Goal: Task Accomplishment & Management: Manage account settings

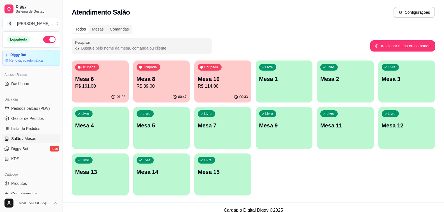
click at [102, 84] on p "R$ 161,00" at bounding box center [100, 86] width 50 height 7
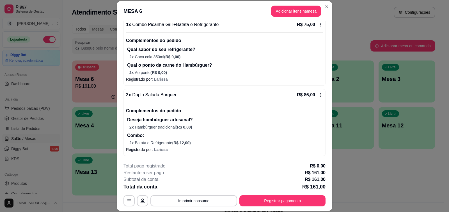
scroll to position [17, 0]
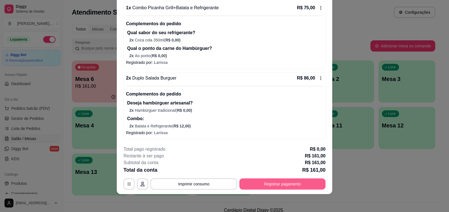
click at [301, 189] on button "Registrar pagamento" at bounding box center [282, 184] width 86 height 11
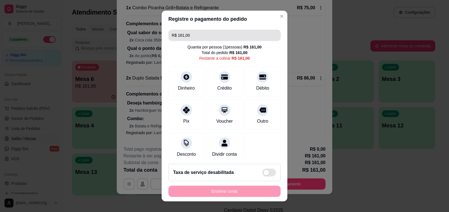
click at [215, 37] on input "R$ 161,00" at bounding box center [224, 35] width 105 height 11
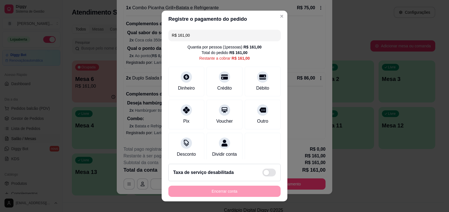
click at [215, 37] on input "R$ 161,00" at bounding box center [224, 35] width 105 height 11
click at [211, 82] on div "Crédito" at bounding box center [225, 80] width 40 height 33
click at [259, 79] on icon at bounding box center [262, 77] width 7 height 5
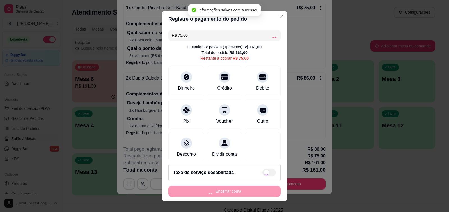
type input "R$ 0,00"
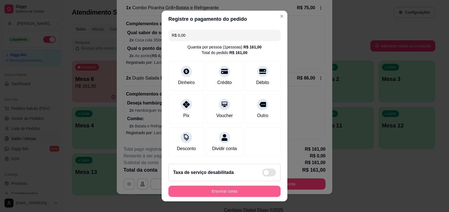
click at [231, 194] on button "Encerrar conta" at bounding box center [224, 191] width 112 height 11
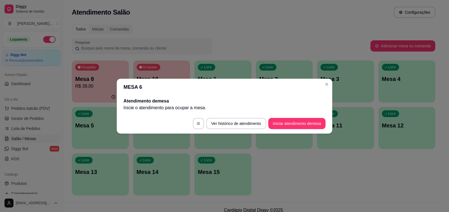
scroll to position [0, 0]
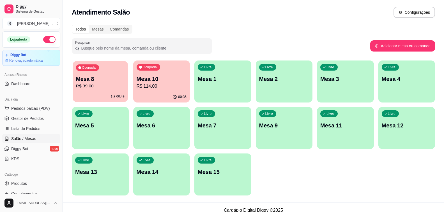
click at [109, 80] on p "Mesa 8" at bounding box center [100, 79] width 49 height 8
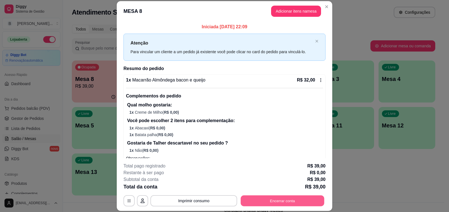
click at [285, 200] on button "Encerrar conta" at bounding box center [283, 201] width 84 height 11
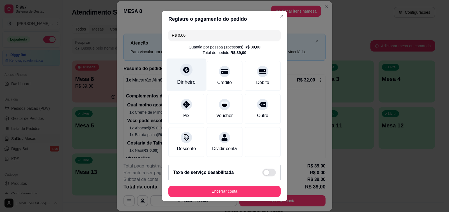
click at [183, 68] on icon at bounding box center [186, 69] width 7 height 7
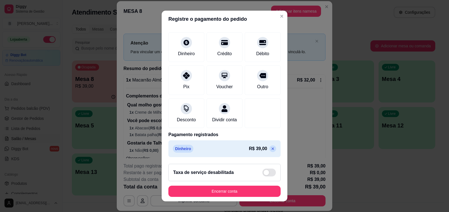
scroll to position [7, 0]
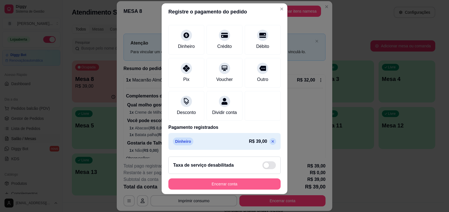
click at [237, 184] on button "Encerrar conta" at bounding box center [224, 184] width 112 height 11
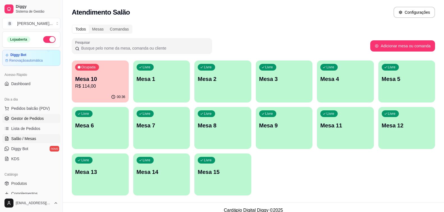
click at [36, 119] on span "Gestor de Pedidos" at bounding box center [27, 119] width 33 height 6
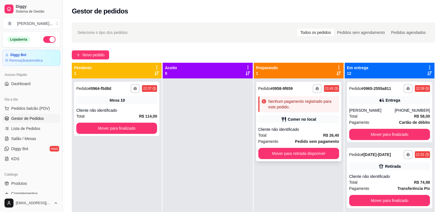
click at [295, 131] on div "Cliente não identificado" at bounding box center [298, 130] width 81 height 6
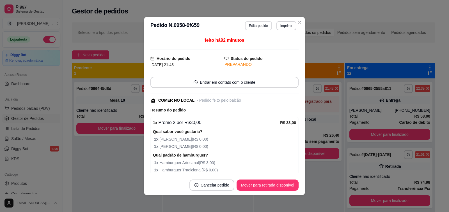
click at [251, 26] on button "Editar pedido" at bounding box center [258, 25] width 27 height 9
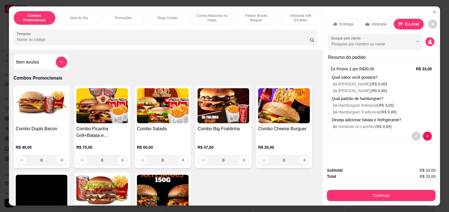
click at [391, 191] on button "Continuar" at bounding box center [381, 195] width 109 height 11
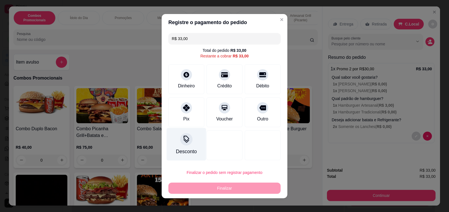
click at [183, 140] on icon at bounding box center [186, 139] width 7 height 7
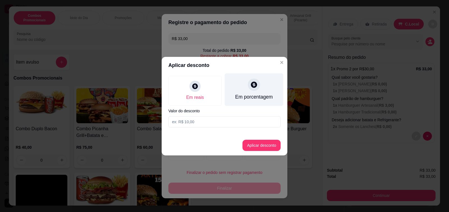
click at [252, 84] on icon at bounding box center [254, 85] width 6 height 6
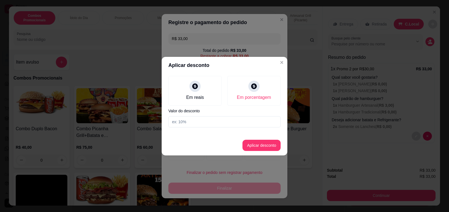
click at [188, 122] on input at bounding box center [224, 121] width 112 height 11
type input "20"
click at [251, 147] on button "Aplicar desconto" at bounding box center [261, 145] width 38 height 11
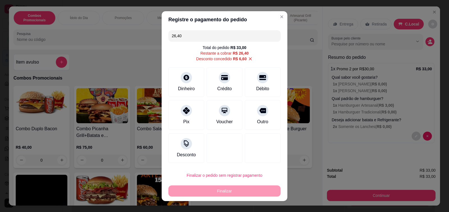
type input "R$ 26,40"
click at [176, 152] on div "Desconto" at bounding box center [186, 154] width 21 height 7
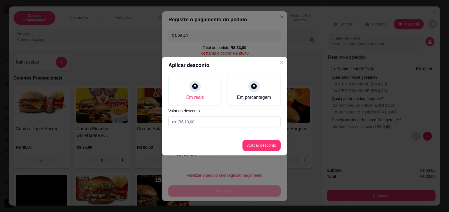
click at [192, 122] on input at bounding box center [224, 121] width 112 height 11
type input "9,00"
click at [266, 144] on button "Aplicar desconto" at bounding box center [261, 145] width 38 height 11
click at [266, 144] on div at bounding box center [263, 148] width 36 height 30
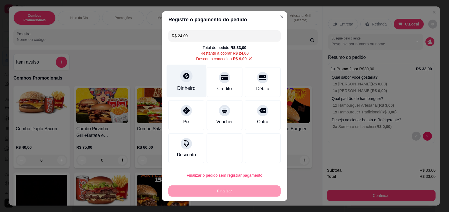
click at [188, 78] on div at bounding box center [186, 76] width 12 height 12
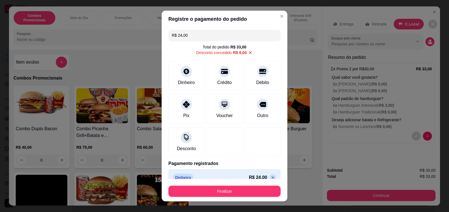
type input "R$ 0,00"
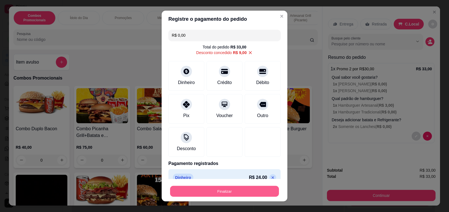
click at [248, 193] on button "Finalizar" at bounding box center [224, 191] width 109 height 11
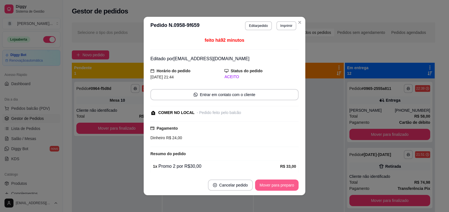
click at [274, 186] on button "Mover para preparo" at bounding box center [276, 185] width 43 height 11
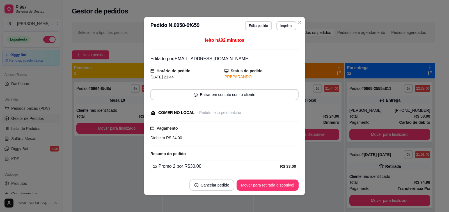
click at [274, 186] on button "Mover para retirada disponível" at bounding box center [267, 185] width 62 height 11
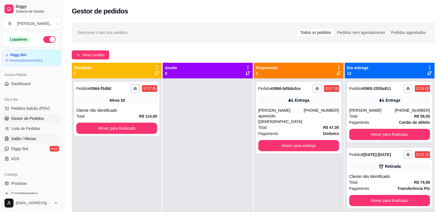
click at [26, 139] on span "Salão / Mesas" at bounding box center [23, 139] width 25 height 6
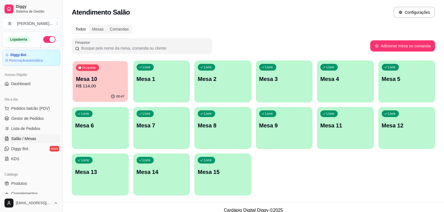
click at [102, 93] on div "00:47" at bounding box center [100, 96] width 55 height 11
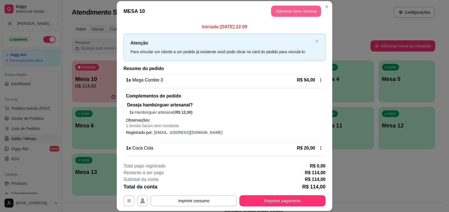
click at [283, 9] on button "Adicionar itens na mesa" at bounding box center [296, 11] width 50 height 11
click at [172, 41] on input "Pesquisa" at bounding box center [163, 40] width 293 height 6
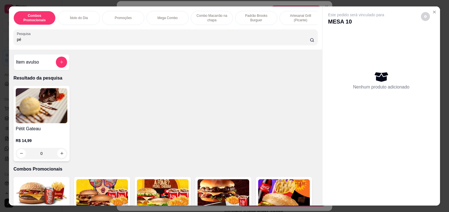
type input "pé"
click at [44, 129] on h4 "Pétit Gateau" at bounding box center [42, 129] width 52 height 7
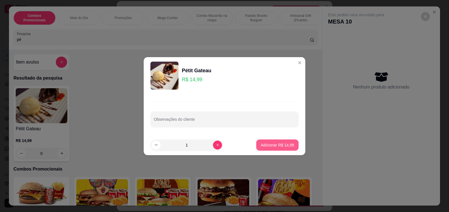
click at [284, 144] on p "Adicionar R$ 14,99" at bounding box center [276, 145] width 33 height 6
type input "1"
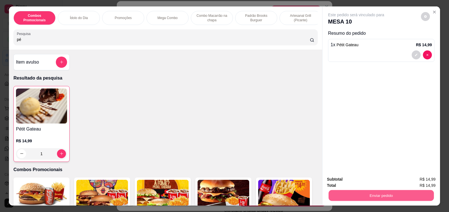
click at [364, 194] on button "Enviar pedido" at bounding box center [380, 195] width 105 height 11
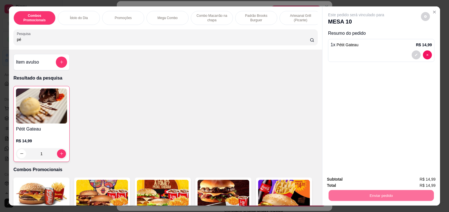
click at [367, 179] on button "Não registrar e enviar pedido" at bounding box center [362, 179] width 58 height 11
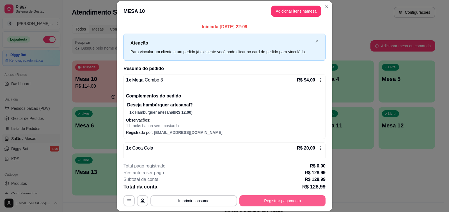
click at [290, 200] on button "Registrar pagamento" at bounding box center [282, 200] width 86 height 11
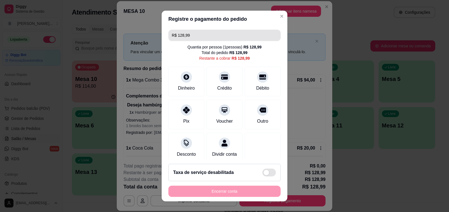
click at [210, 33] on input "R$ 128,99" at bounding box center [224, 35] width 105 height 11
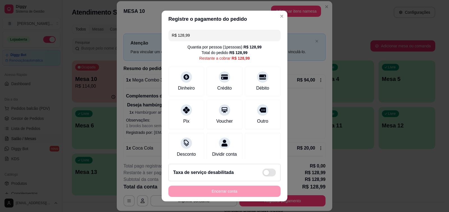
click at [210, 33] on input "R$ 128,99" at bounding box center [224, 35] width 105 height 11
click at [216, 84] on div "Crédito" at bounding box center [225, 80] width 40 height 33
click at [253, 84] on div "Débito" at bounding box center [263, 80] width 40 height 33
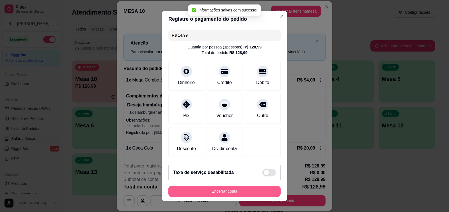
type input "R$ 0,00"
click at [239, 194] on button "Encerrar conta" at bounding box center [224, 191] width 112 height 11
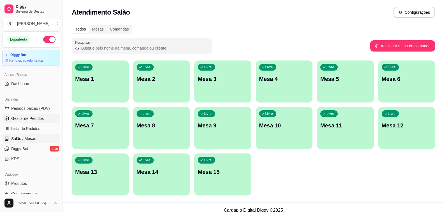
click at [24, 117] on span "Gestor de Pedidos" at bounding box center [27, 119] width 33 height 6
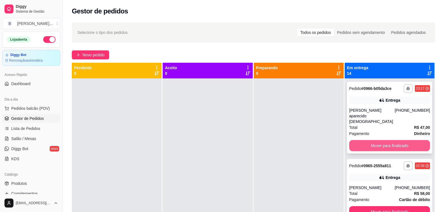
click at [373, 142] on button "Mover para finalizado" at bounding box center [389, 145] width 81 height 11
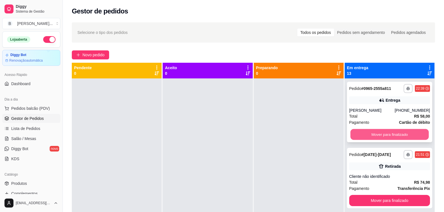
click at [375, 135] on button "Mover para finalizado" at bounding box center [389, 134] width 79 height 11
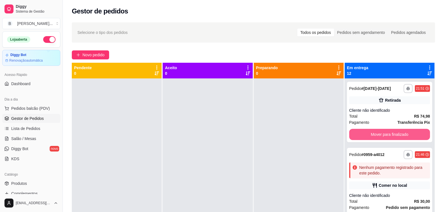
click at [375, 135] on button "Mover para finalizado" at bounding box center [389, 134] width 81 height 11
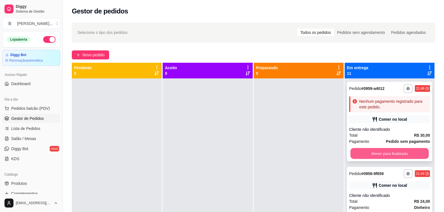
click at [383, 156] on button "Mover para finalizado" at bounding box center [389, 153] width 79 height 11
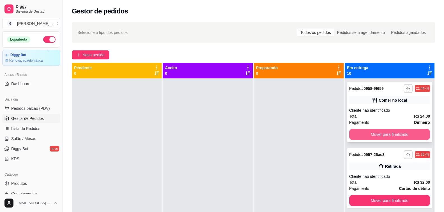
click at [372, 137] on button "Mover para finalizado" at bounding box center [389, 134] width 81 height 11
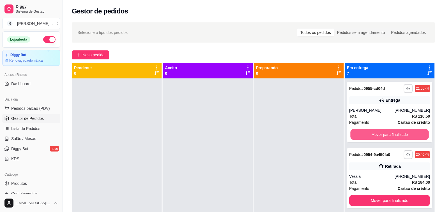
click at [372, 137] on button "Mover para finalizado" at bounding box center [389, 134] width 79 height 11
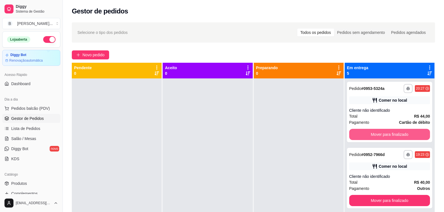
click at [372, 137] on button "Mover para finalizado" at bounding box center [389, 134] width 81 height 11
click at [372, 137] on button "Mover para finalizado" at bounding box center [389, 134] width 79 height 11
click at [372, 137] on button "Mover para finalizado" at bounding box center [389, 134] width 81 height 11
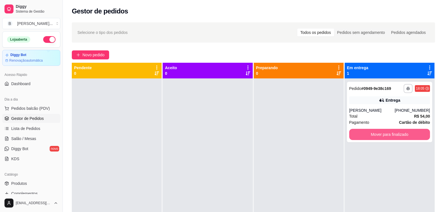
click at [372, 137] on button "Mover para finalizado" at bounding box center [389, 134] width 81 height 11
